Goal: Task Accomplishment & Management: Use online tool/utility

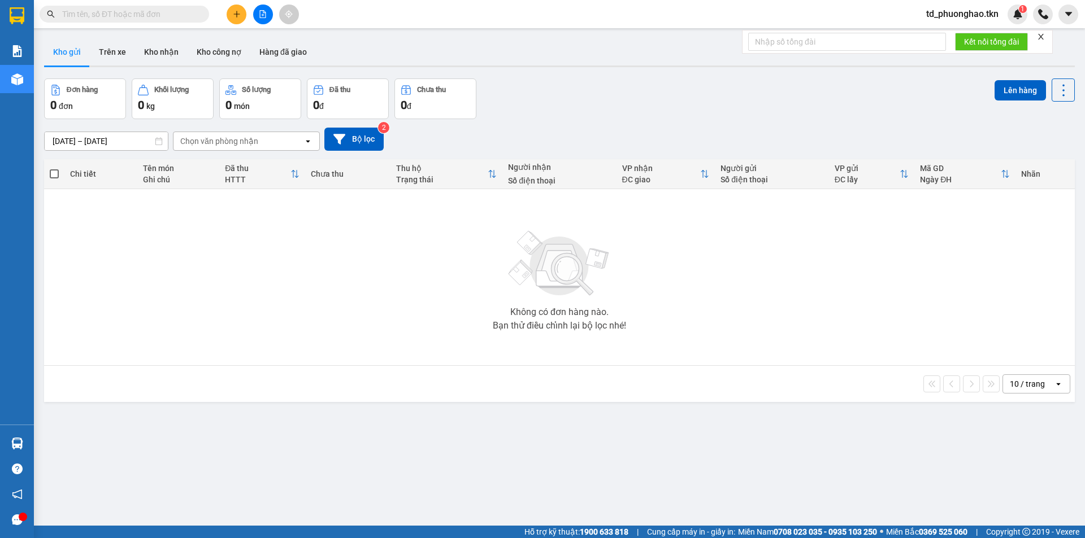
click at [156, 16] on input "text" at bounding box center [128, 14] width 133 height 12
paste input "0973918189"
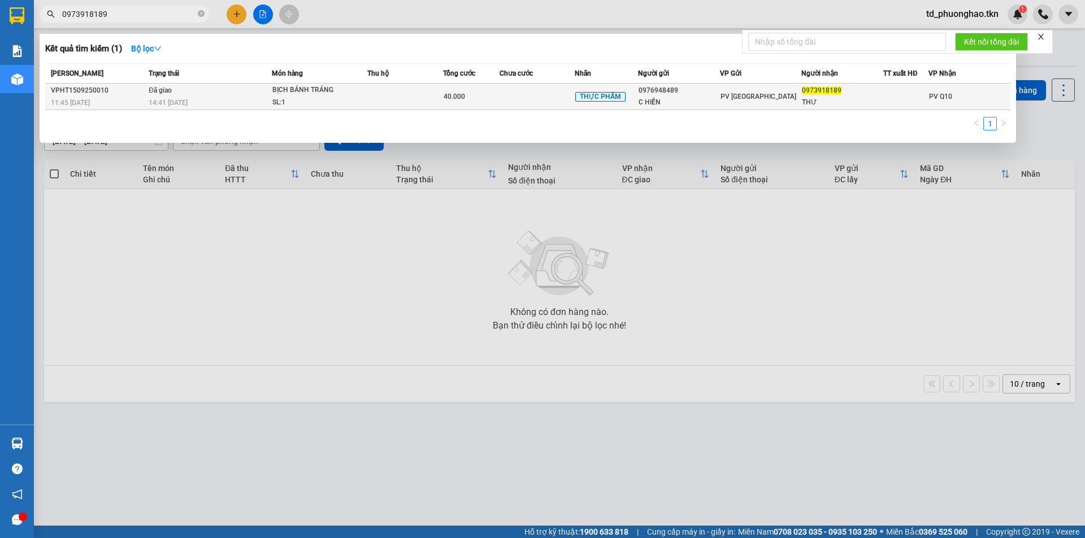
type input "0973918189"
click at [237, 90] on td "Đã giao 14:41 [DATE]" at bounding box center [209, 97] width 126 height 27
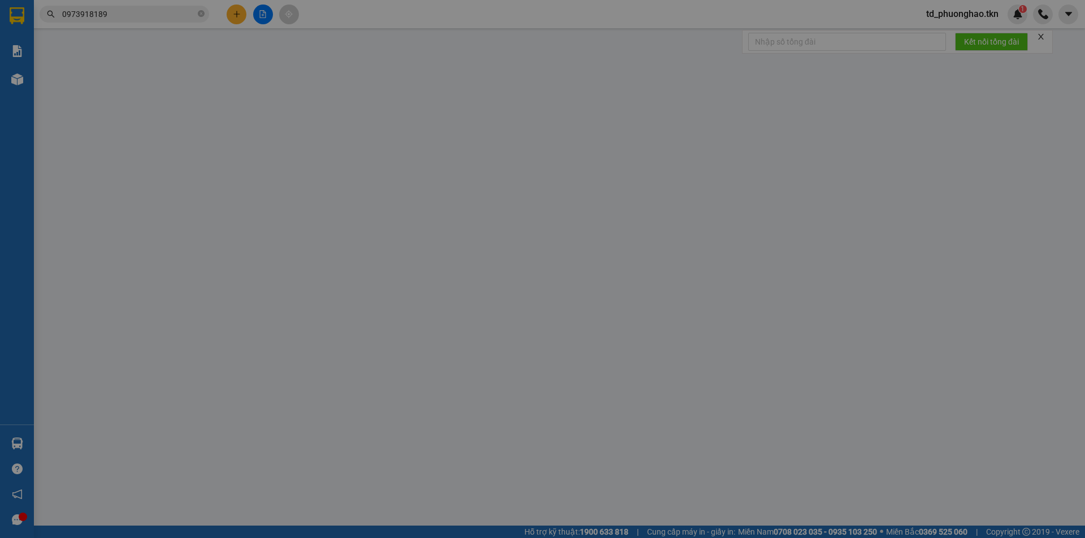
type input "0976948489"
type input "C HIỀN"
type input "0973918189"
type input "THƯ"
type input "40.000"
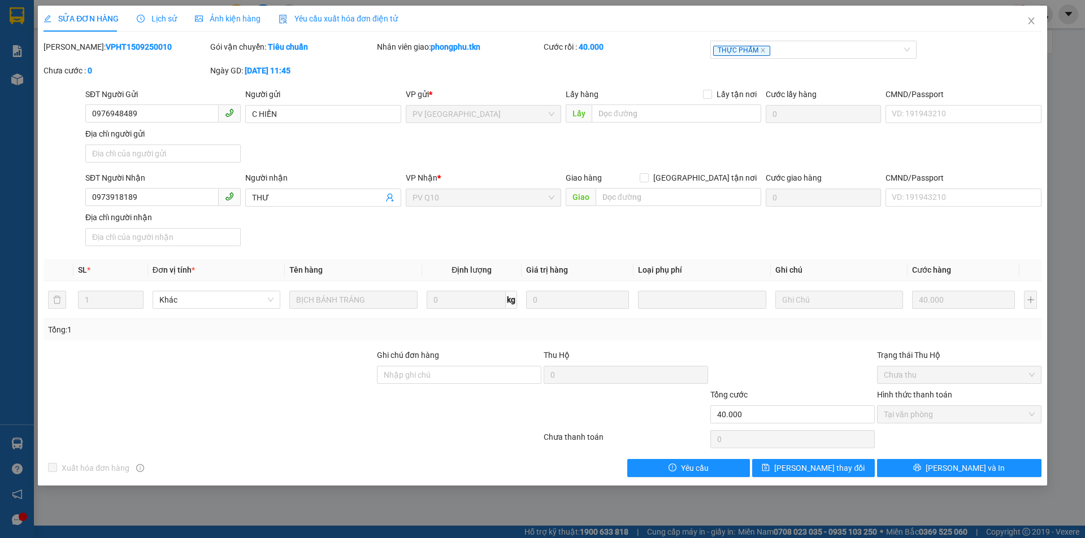
click at [147, 14] on span "Lịch sử" at bounding box center [157, 18] width 40 height 9
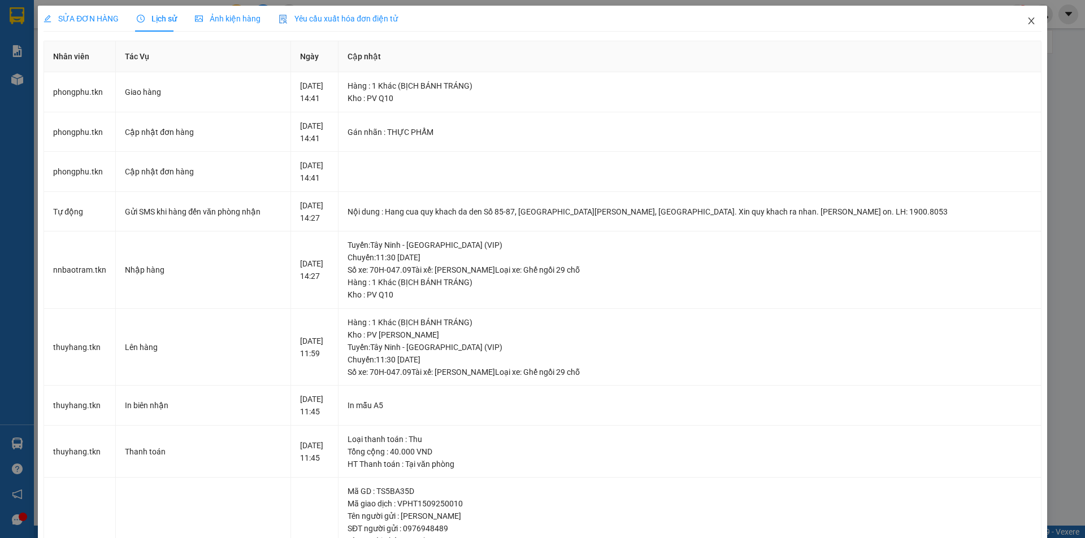
click at [1027, 19] on icon "close" at bounding box center [1031, 20] width 9 height 9
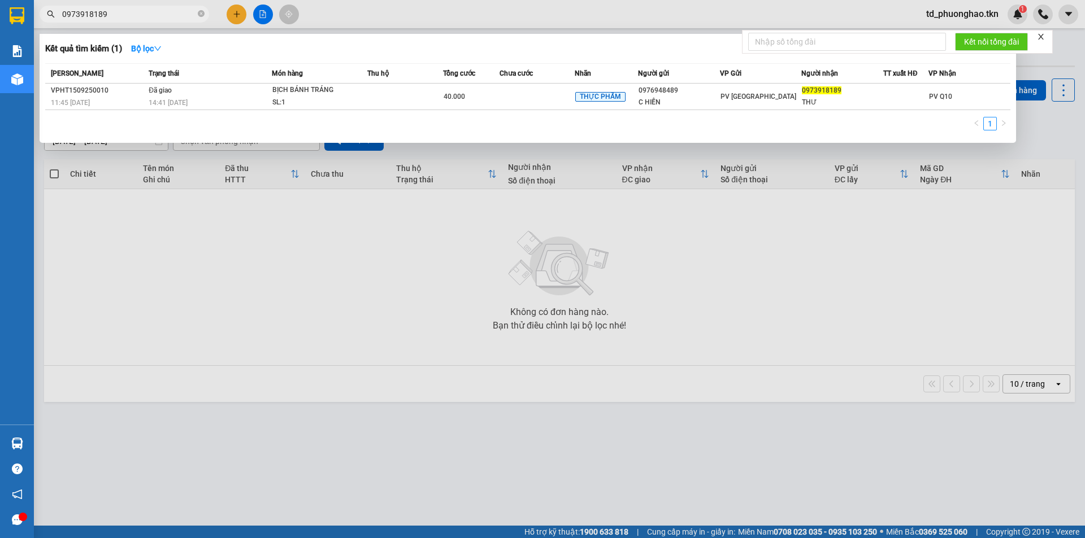
click at [121, 18] on input "0973918189" at bounding box center [128, 14] width 133 height 12
drag, startPoint x: 402, startPoint y: 327, endPoint x: 338, endPoint y: 281, distance: 78.9
click at [399, 324] on div at bounding box center [542, 269] width 1085 height 538
click at [120, 10] on input "0973918189" at bounding box center [128, 14] width 133 height 12
click at [152, 249] on div at bounding box center [542, 269] width 1085 height 538
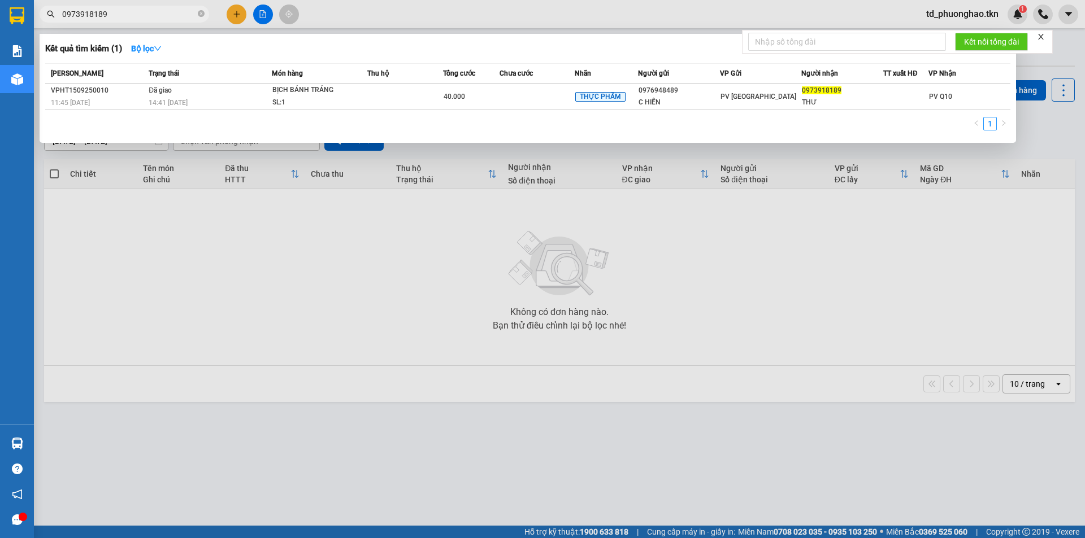
click at [114, 18] on input "0973918189" at bounding box center [128, 14] width 133 height 12
click at [340, 93] on div "BỊCH BÁNH TRÁNG" at bounding box center [314, 90] width 85 height 12
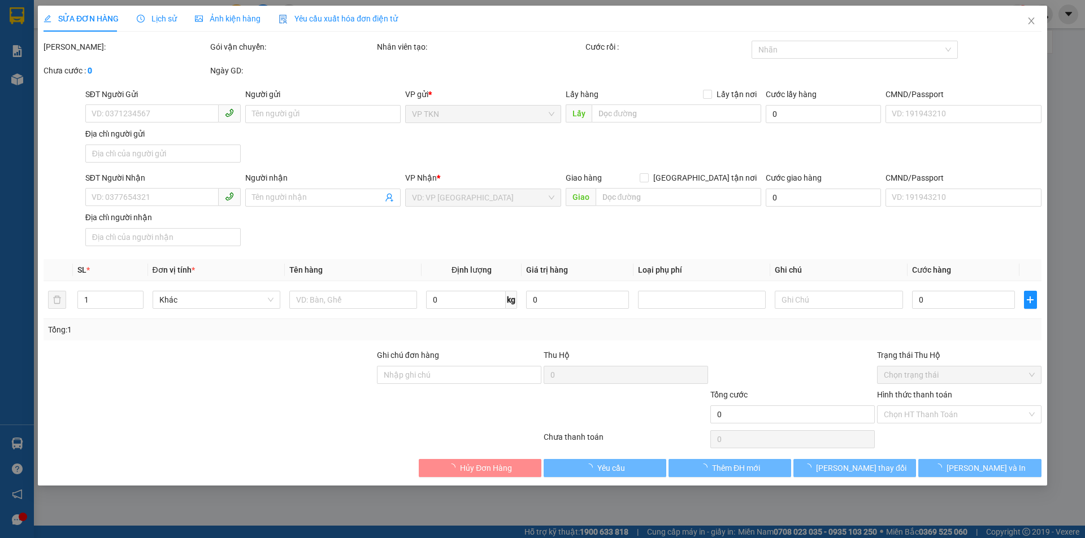
type input "0976948489"
type input "C HIỀN"
type input "0973918189"
type input "THƯ"
type input "40.000"
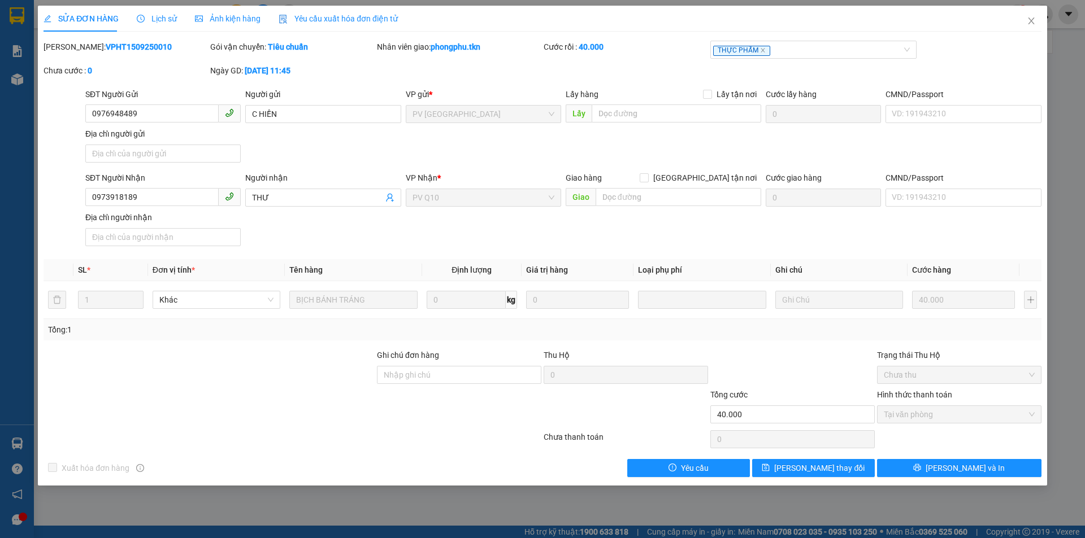
click at [160, 22] on span "Lịch sử" at bounding box center [157, 18] width 40 height 9
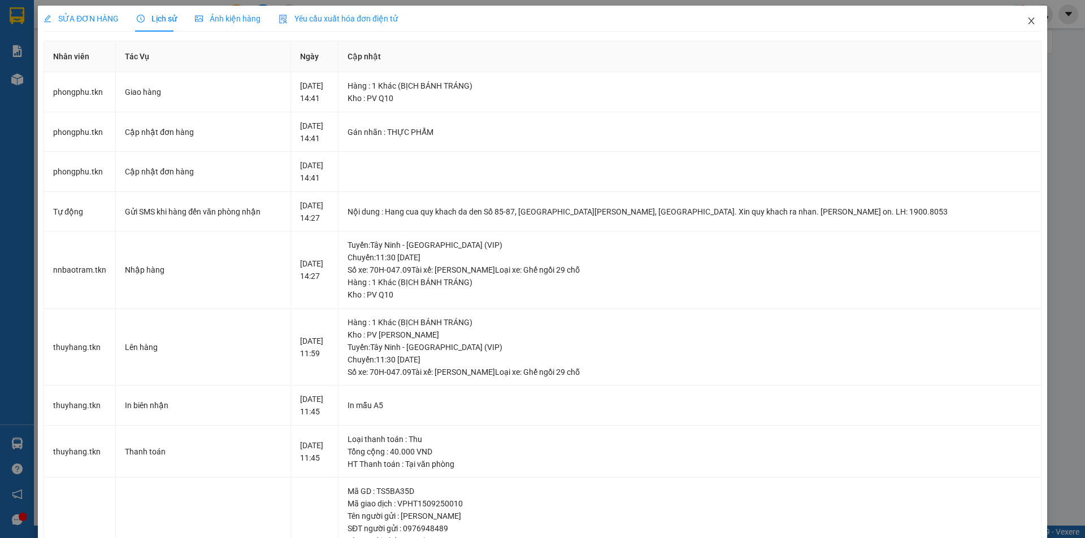
click at [1027, 23] on icon "close" at bounding box center [1031, 20] width 9 height 9
